Goal: Task Accomplishment & Management: Manage account settings

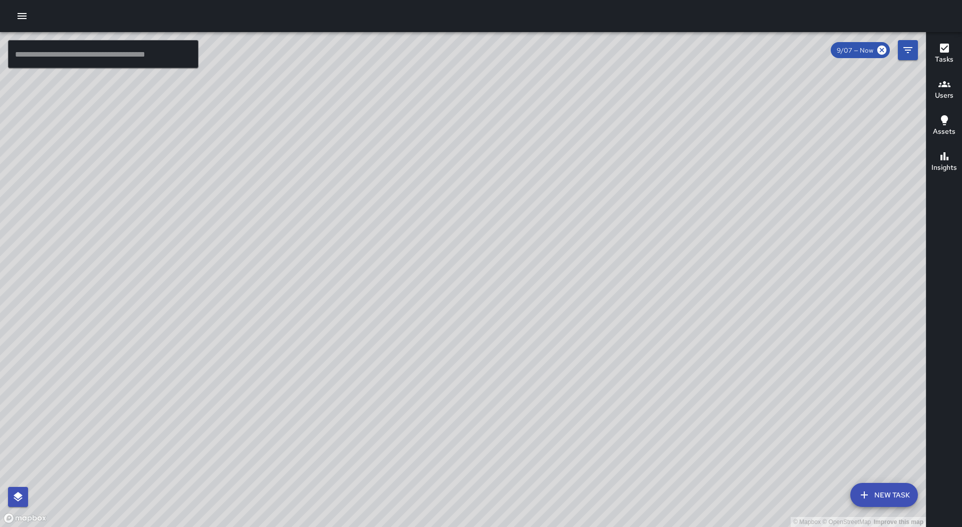
click at [20, 18] on icon "button" at bounding box center [22, 16] width 9 height 6
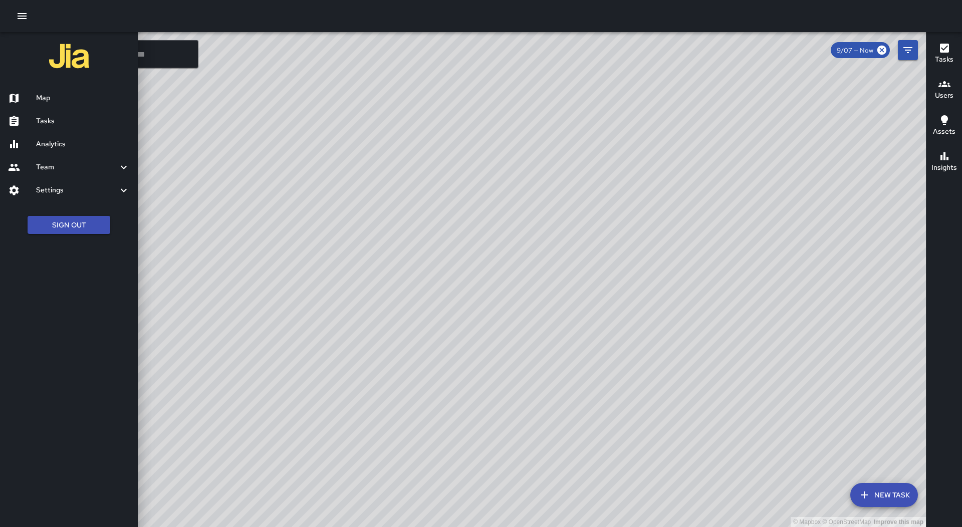
click at [91, 127] on div "Tasks" at bounding box center [69, 121] width 138 height 23
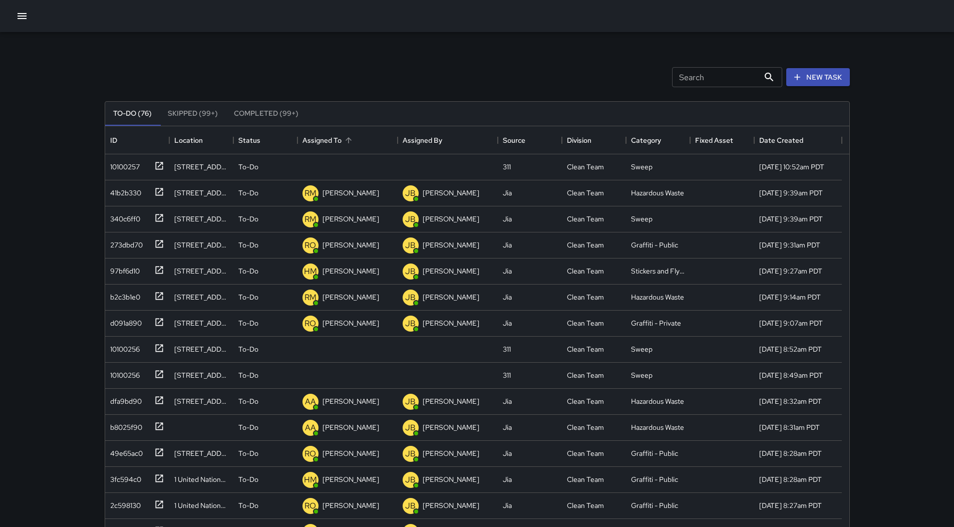
scroll to position [417, 737]
click at [363, 133] on div "Assigned To" at bounding box center [348, 140] width 90 height 28
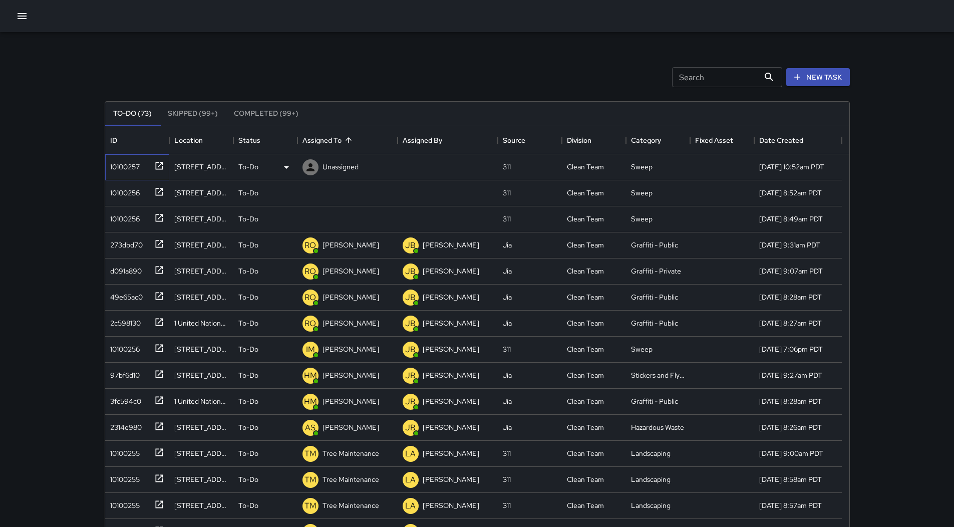
click at [138, 158] on div "10100257" at bounding box center [123, 165] width 34 height 14
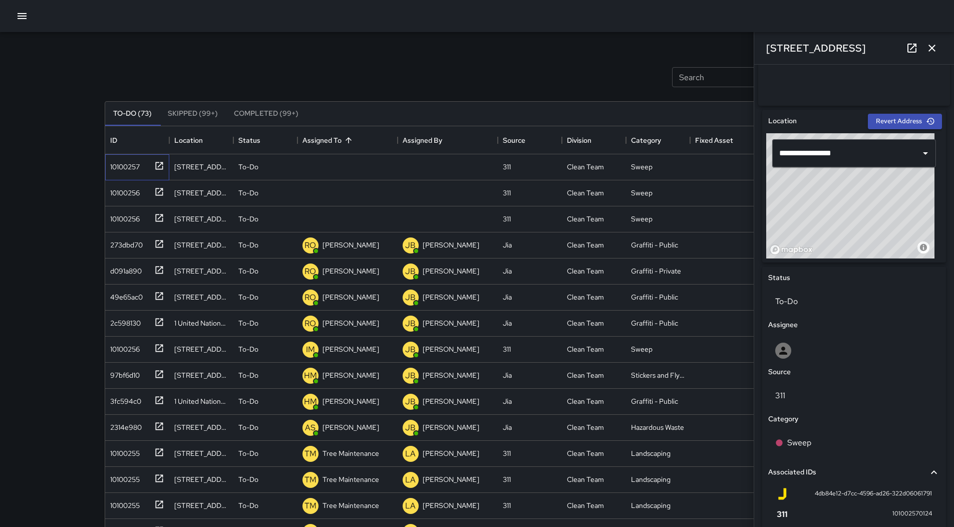
scroll to position [253, 0]
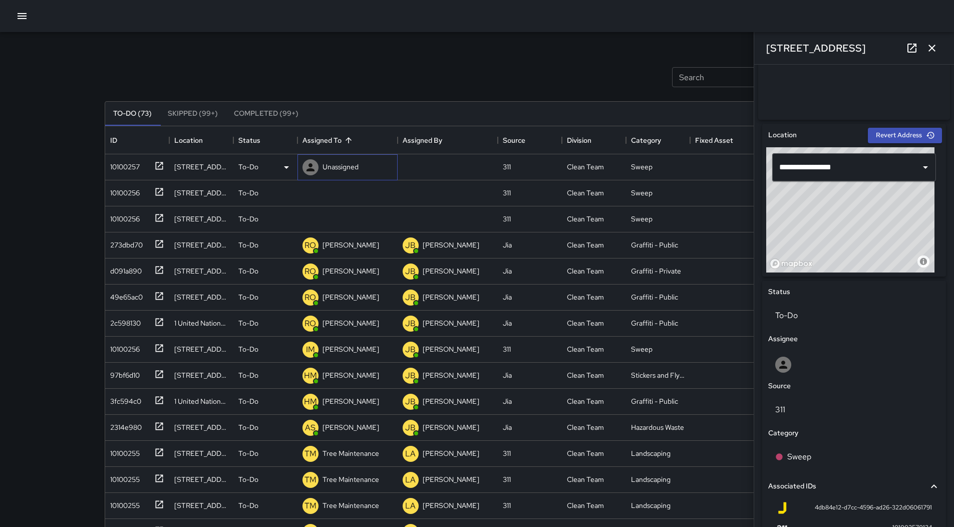
click at [367, 166] on div "Unassigned" at bounding box center [347, 167] width 100 height 26
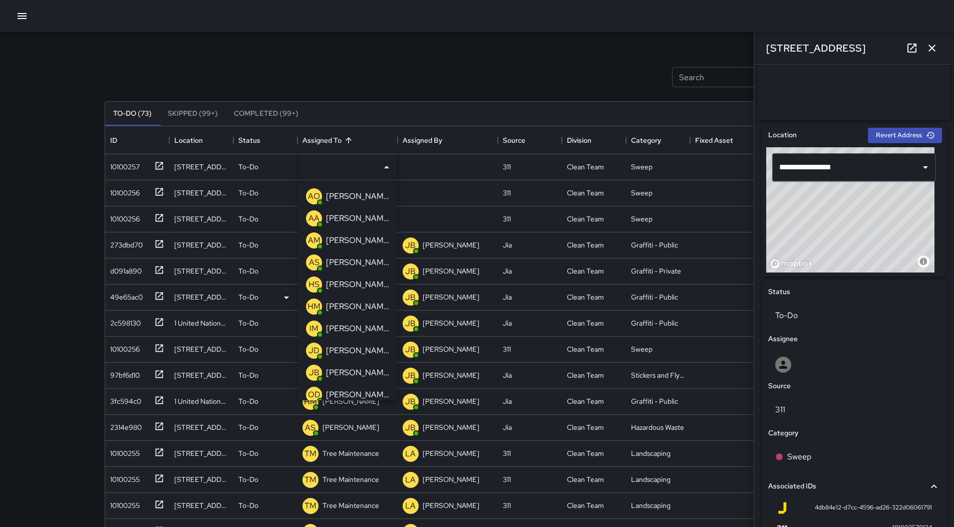
drag, startPoint x: 331, startPoint y: 265, endPoint x: 320, endPoint y: 262, distance: 11.4
click at [330, 265] on p "[PERSON_NAME]" at bounding box center [357, 262] width 63 height 12
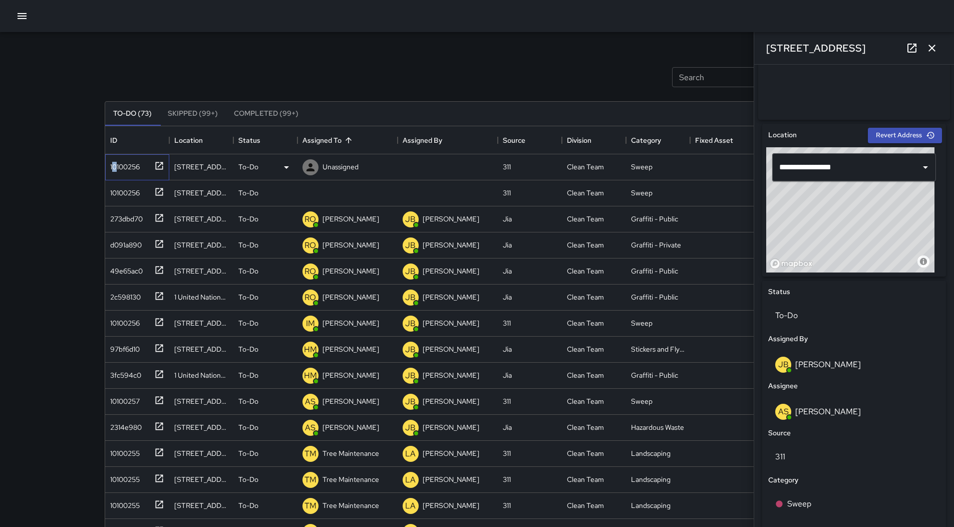
click at [115, 164] on div "10100256" at bounding box center [123, 165] width 34 height 14
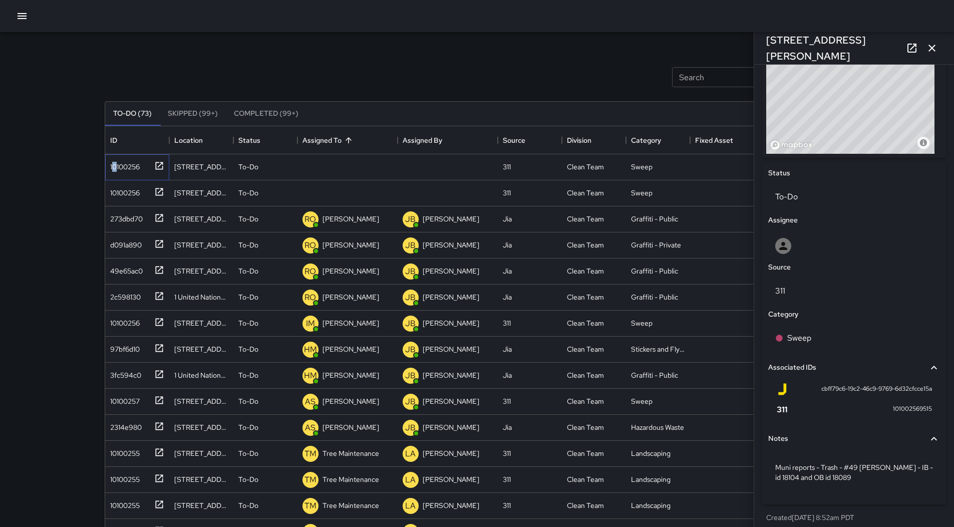
scroll to position [384, 0]
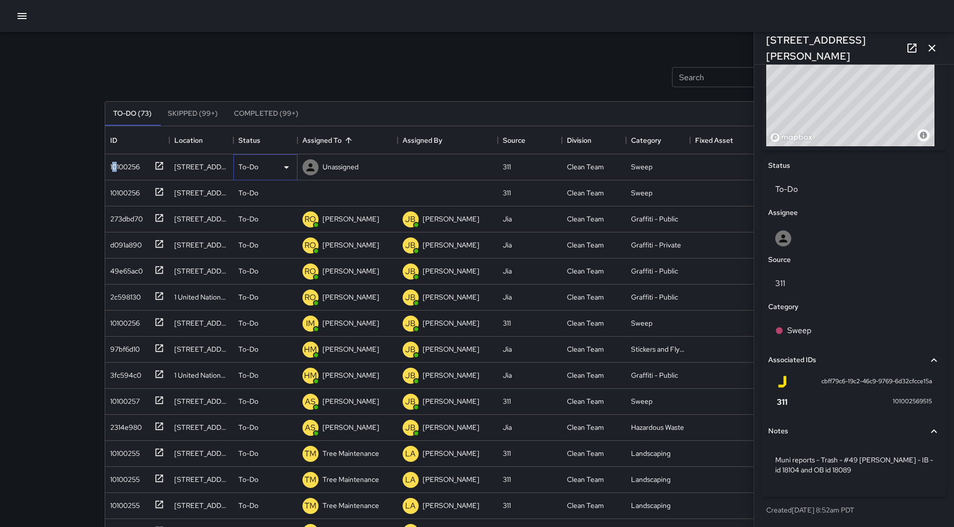
click at [290, 162] on icon at bounding box center [286, 167] width 12 height 12
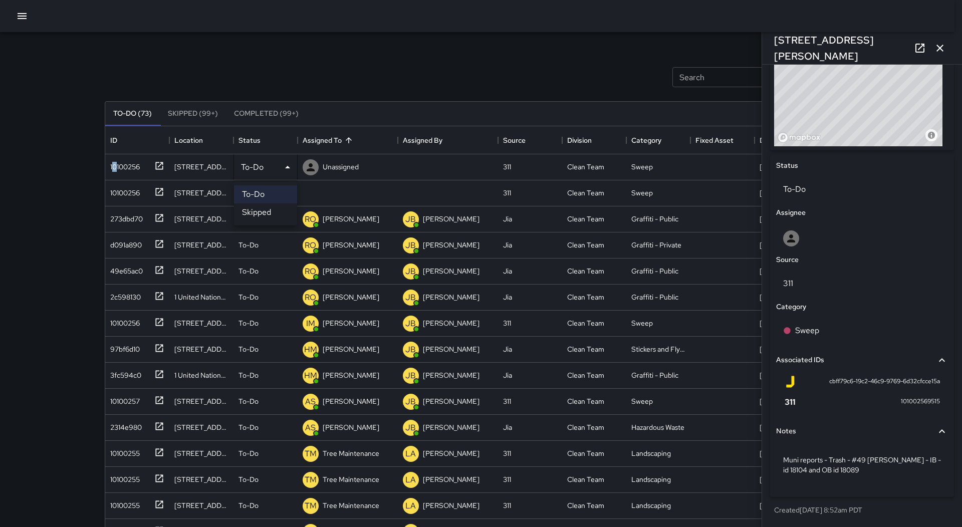
drag, startPoint x: 270, startPoint y: 213, endPoint x: 234, endPoint y: 207, distance: 37.1
click at [270, 213] on li "Skipped" at bounding box center [265, 212] width 63 height 18
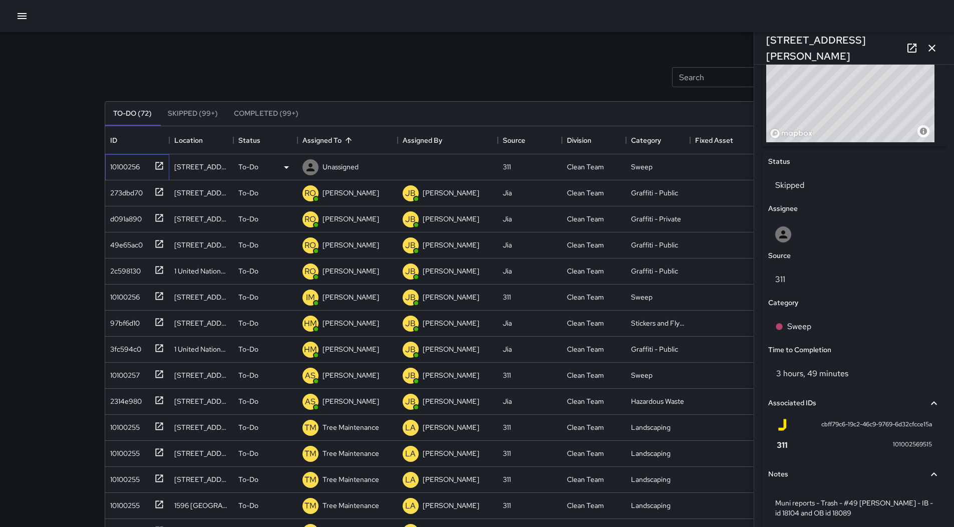
click at [116, 172] on div "10100256" at bounding box center [123, 165] width 34 height 14
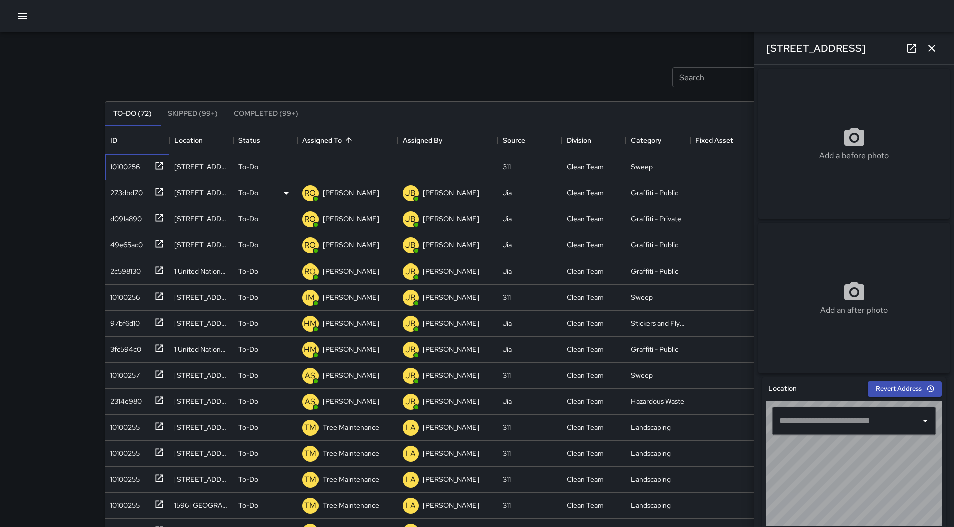
type input "**********"
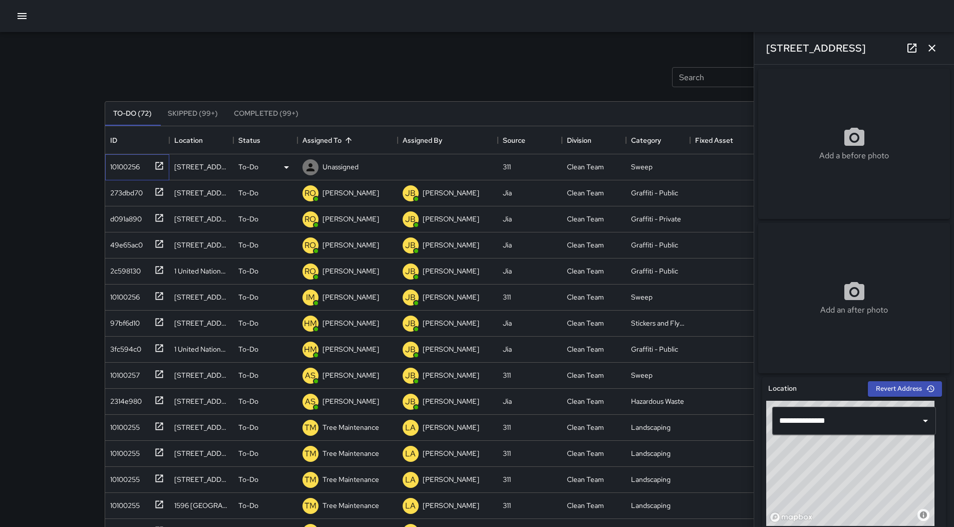
click at [133, 169] on div "10100256" at bounding box center [123, 165] width 34 height 14
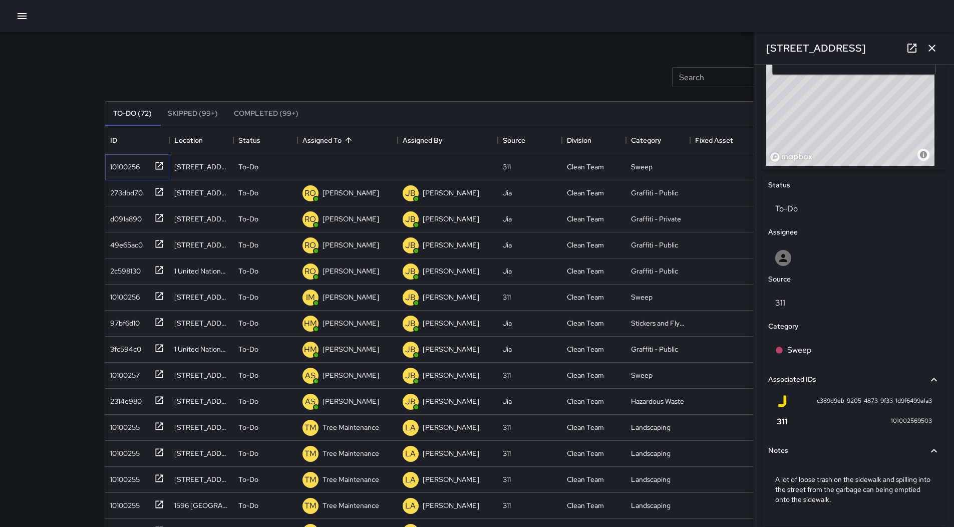
scroll to position [344, 0]
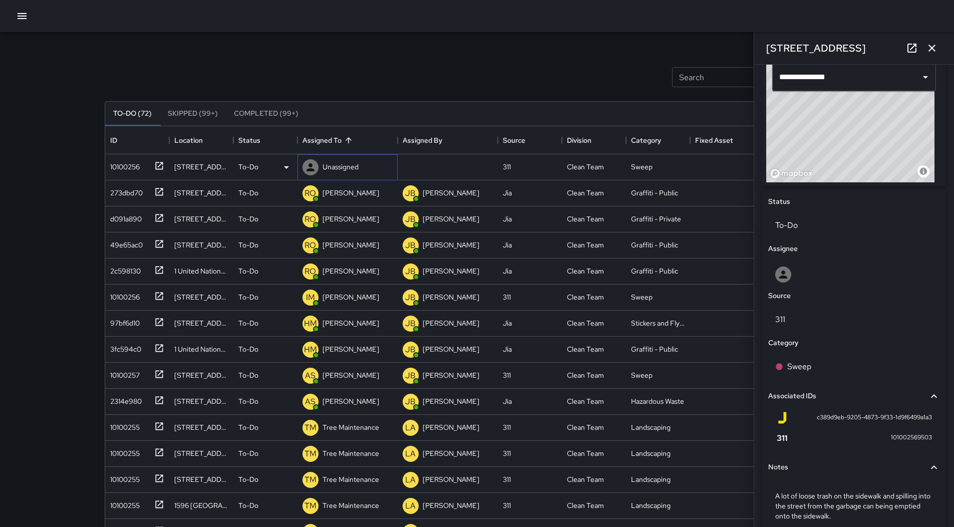
click at [330, 167] on p "Unassigned" at bounding box center [341, 167] width 36 height 10
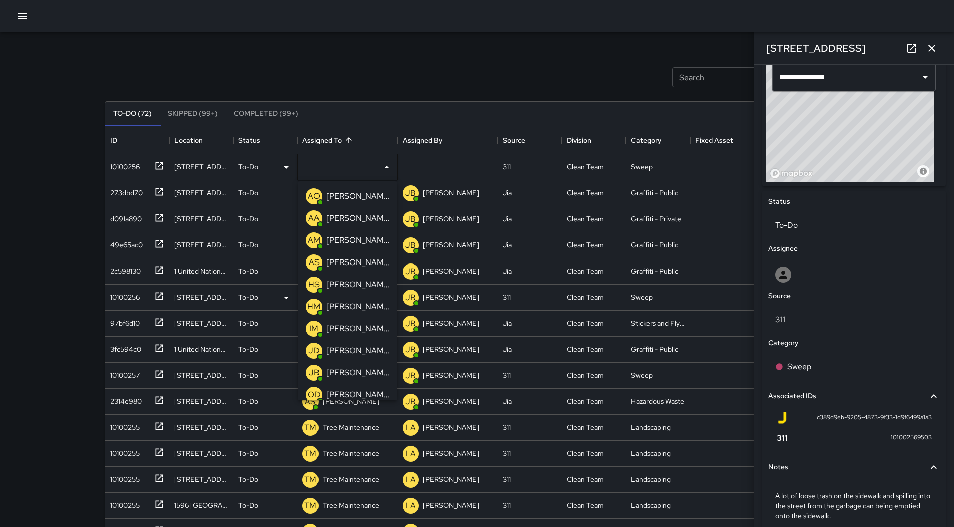
drag, startPoint x: 345, startPoint y: 259, endPoint x: 295, endPoint y: 259, distance: 49.1
click at [344, 260] on p "[PERSON_NAME]" at bounding box center [357, 262] width 63 height 12
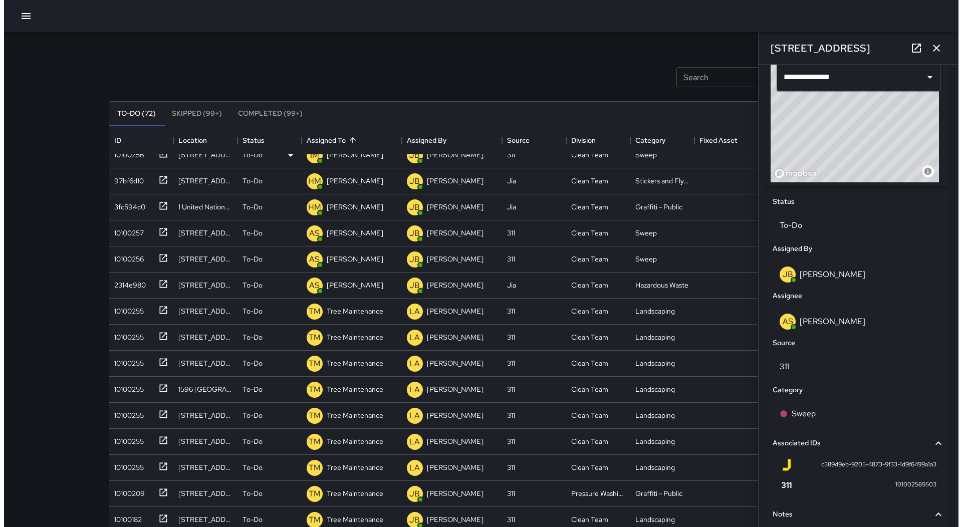
scroll to position [0, 0]
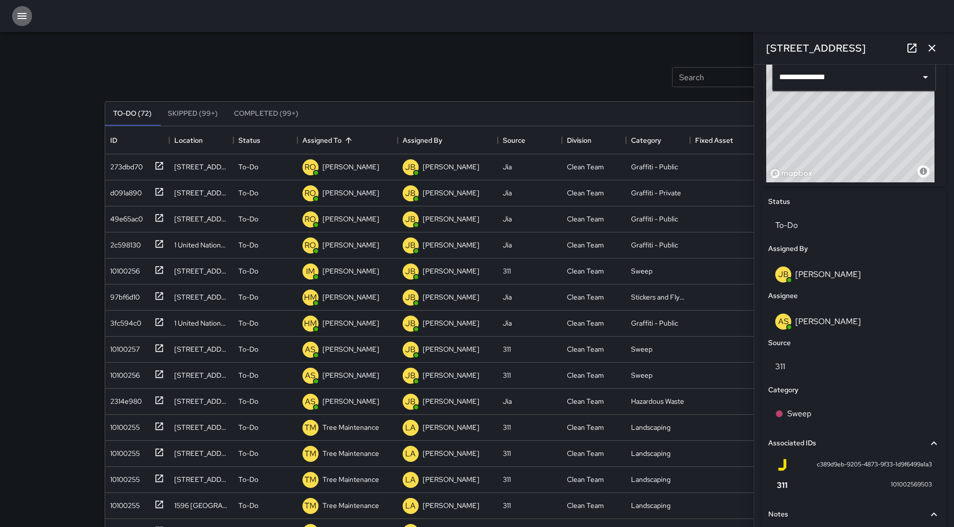
click at [19, 17] on icon "button" at bounding box center [22, 16] width 9 height 6
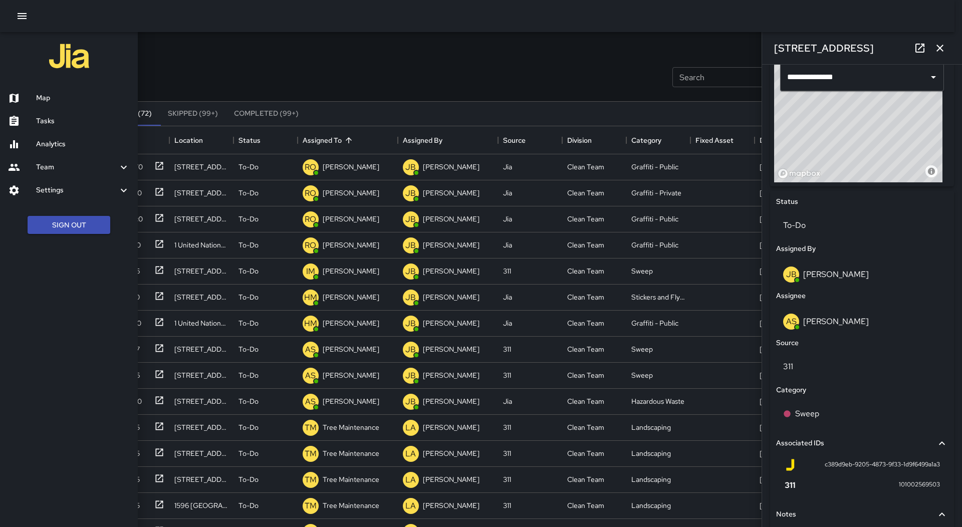
click at [51, 96] on h6 "Map" at bounding box center [83, 98] width 94 height 11
